Goal: Find contact information: Obtain details needed to contact an individual or organization

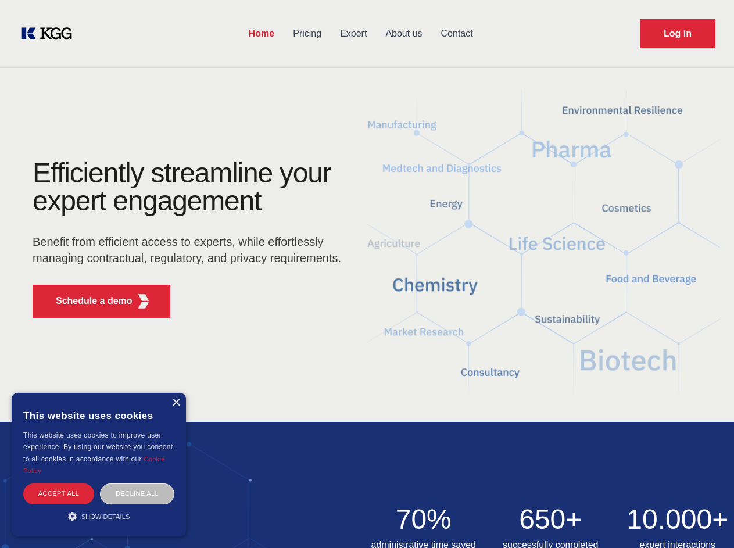
click at [367, 274] on div "Efficiently streamline your expert engagement Benefit from efficient access to …" at bounding box center [190, 243] width 353 height 168
click at [87, 301] on p "Schedule a demo" at bounding box center [94, 301] width 77 height 14
click at [176, 403] on div "×" at bounding box center [175, 403] width 9 height 9
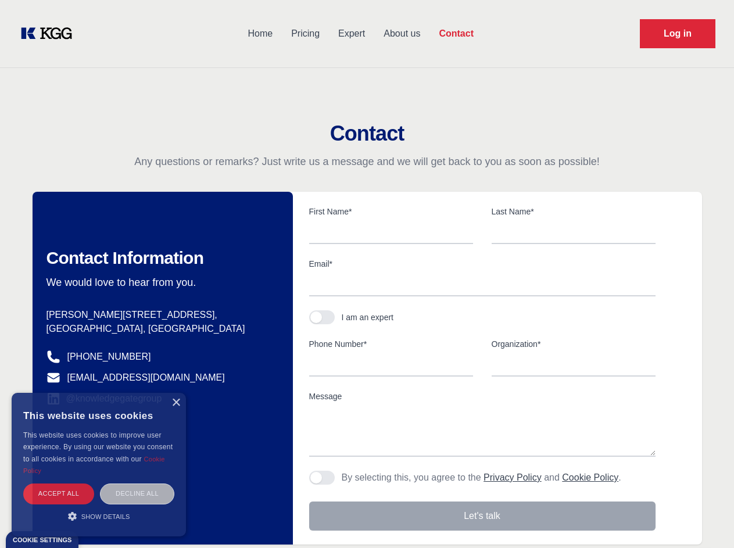
click at [59, 493] on div "Contact Information We would love to hear from you. Postal address [PERSON_NAME…" at bounding box center [163, 368] width 260 height 353
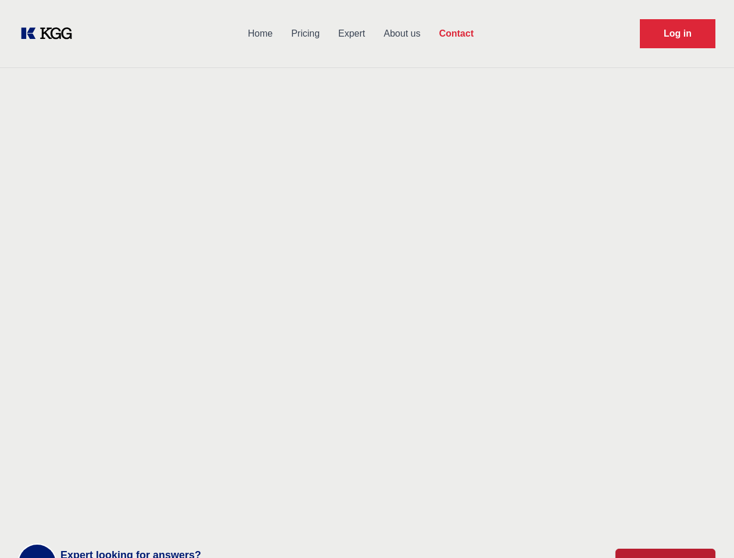
click at [137, 493] on div "Contact Information We would love to hear from you. Postal address [PERSON_NAME…" at bounding box center [163, 368] width 260 height 353
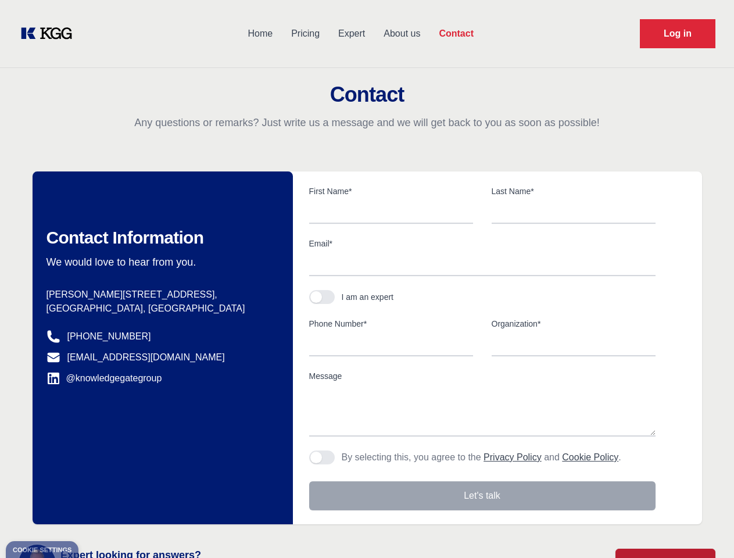
click at [99, 516] on main "Contact Any questions or remarks? Just write us a message and we will get back …" at bounding box center [367, 302] width 734 height 605
